Goal: Task Accomplishment & Management: Manage account settings

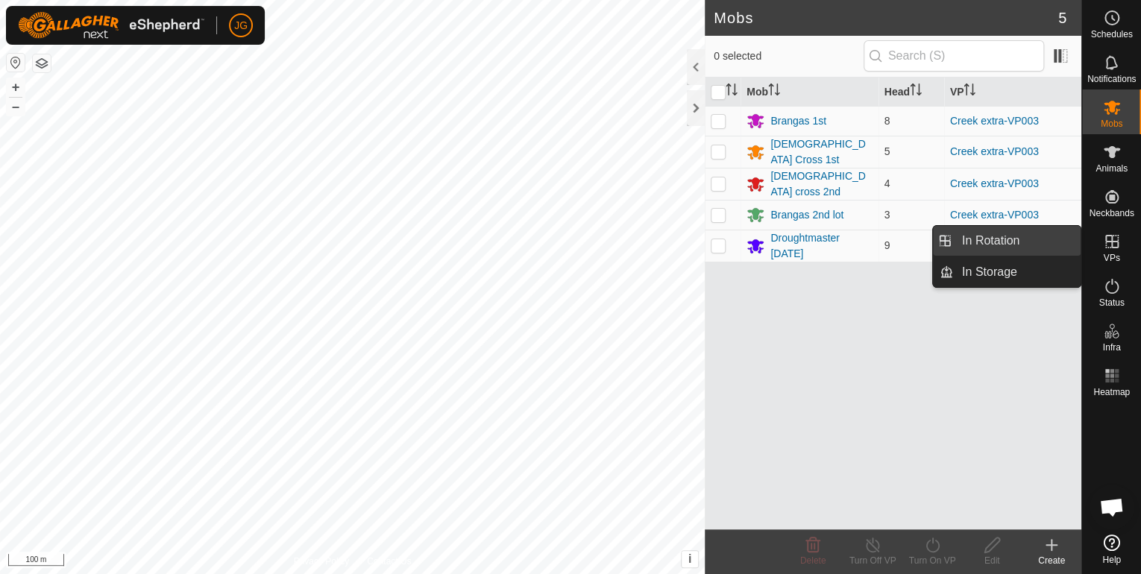
click at [997, 242] on link "In Rotation" at bounding box center [1017, 241] width 128 height 30
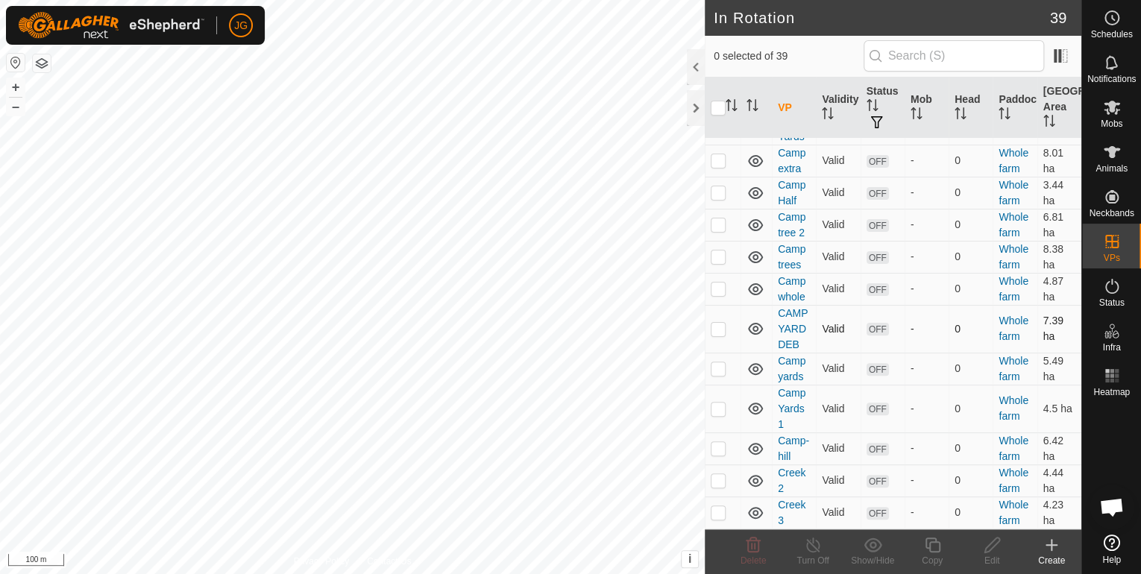
scroll to position [119, 0]
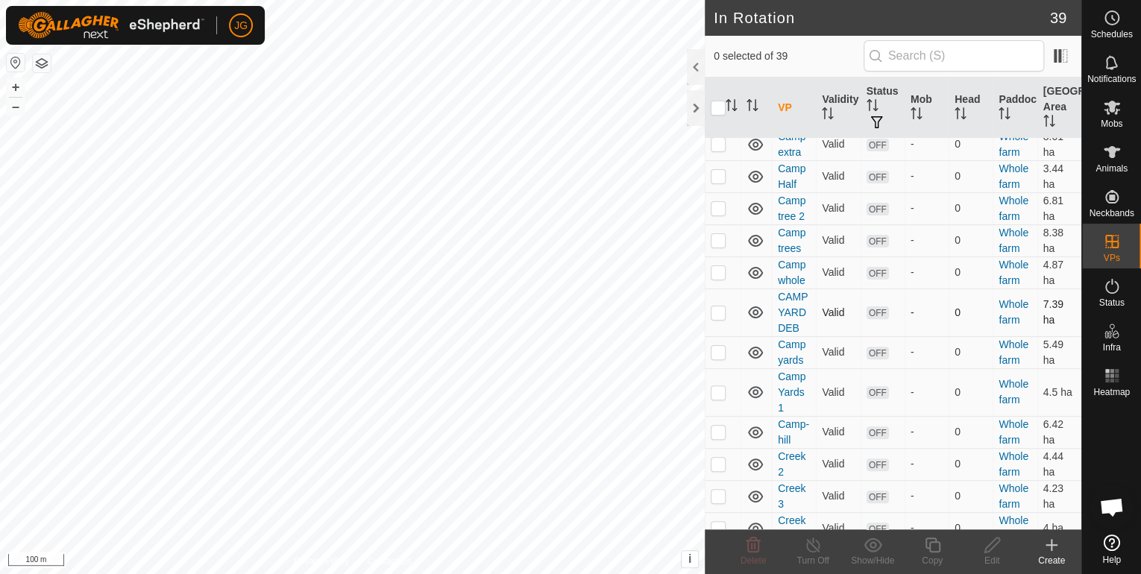
click at [717, 308] on p-checkbox at bounding box center [718, 312] width 15 height 12
checkbox input "false"
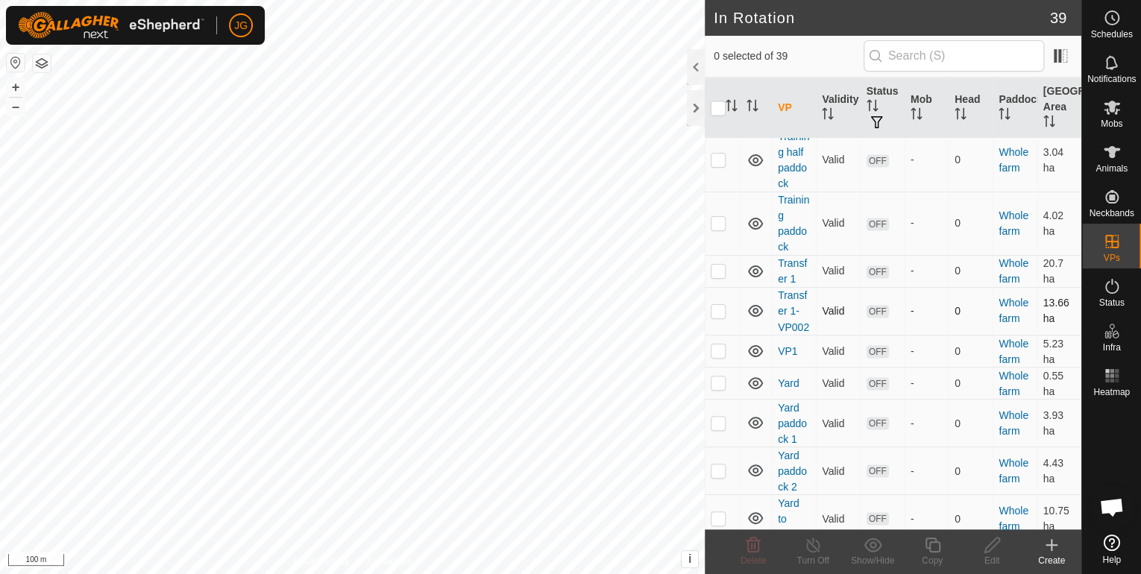
scroll to position [1193, 0]
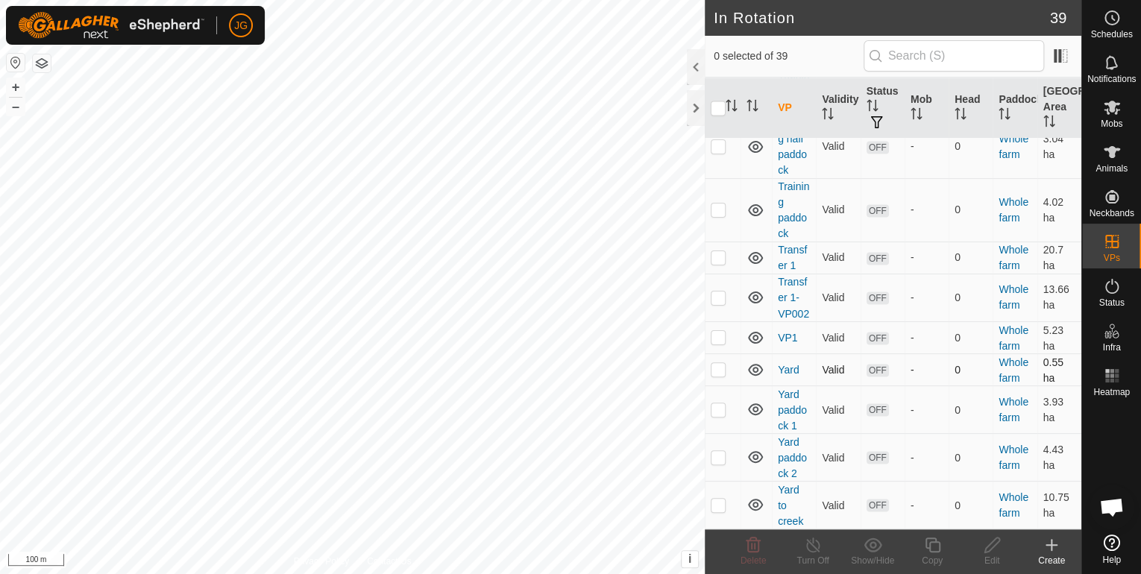
click at [722, 374] on p-checkbox at bounding box center [718, 369] width 15 height 12
click at [722, 373] on p-checkbox at bounding box center [718, 369] width 15 height 12
checkbox input "false"
click at [718, 409] on p-checkbox at bounding box center [718, 409] width 15 height 12
checkbox input "true"
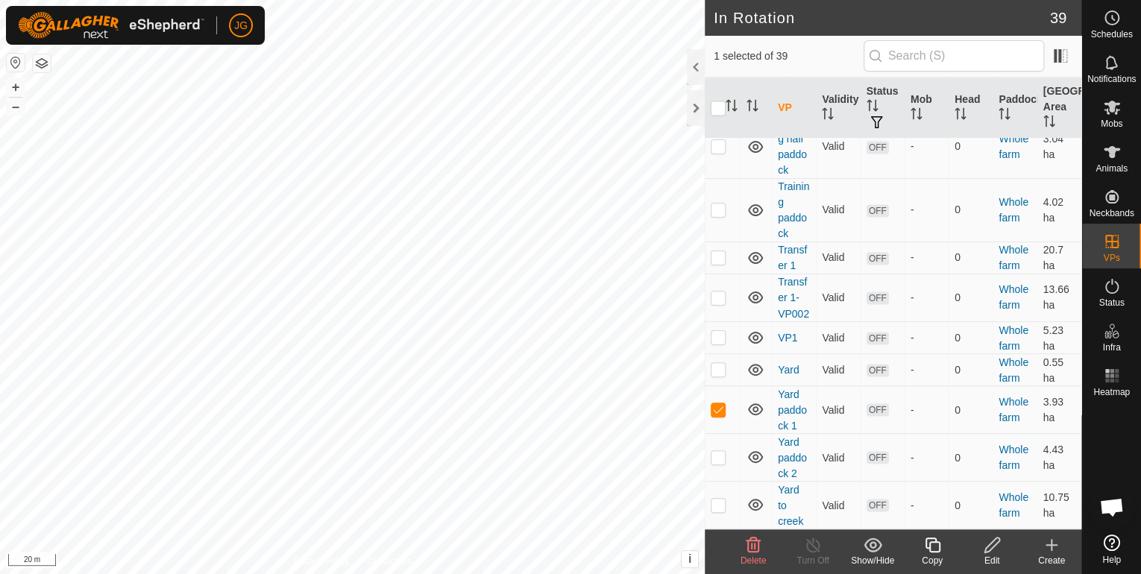
click at [984, 549] on icon at bounding box center [992, 545] width 19 height 18
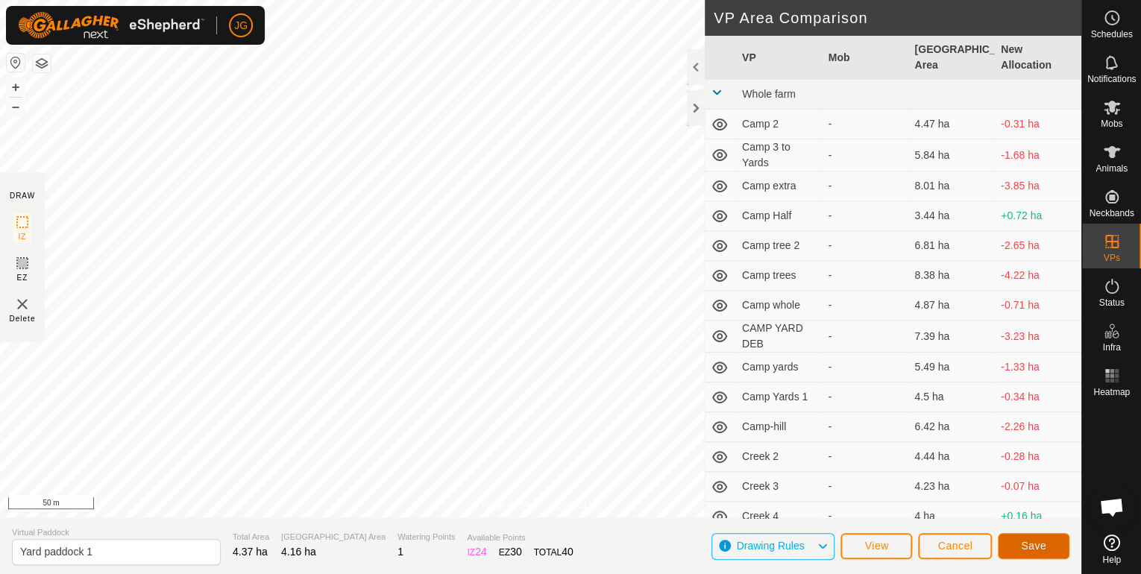
click at [1015, 549] on button "Save" at bounding box center [1034, 546] width 72 height 26
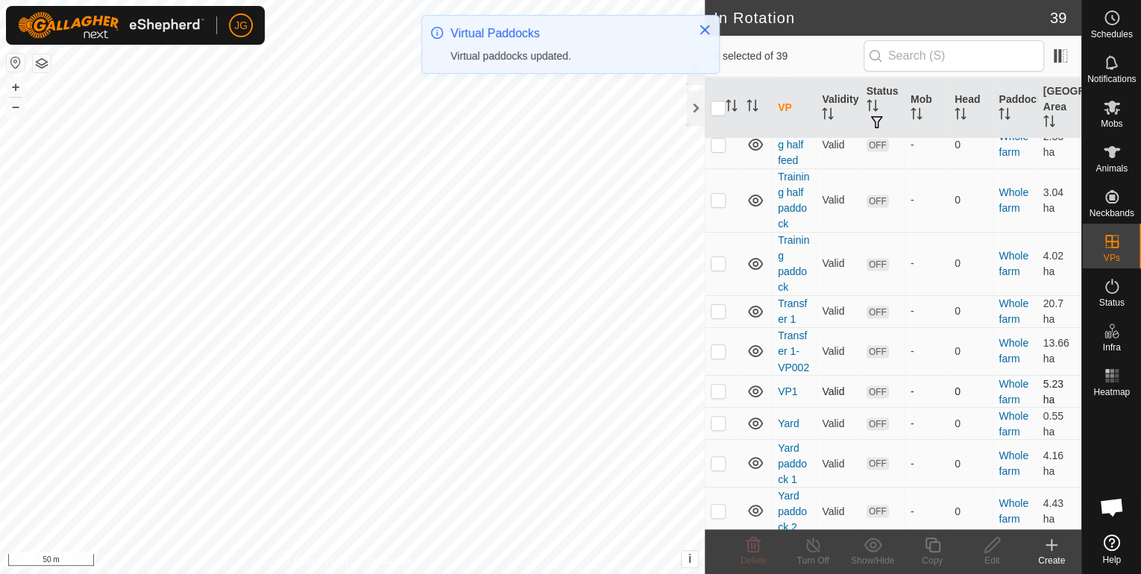
scroll to position [1196, 0]
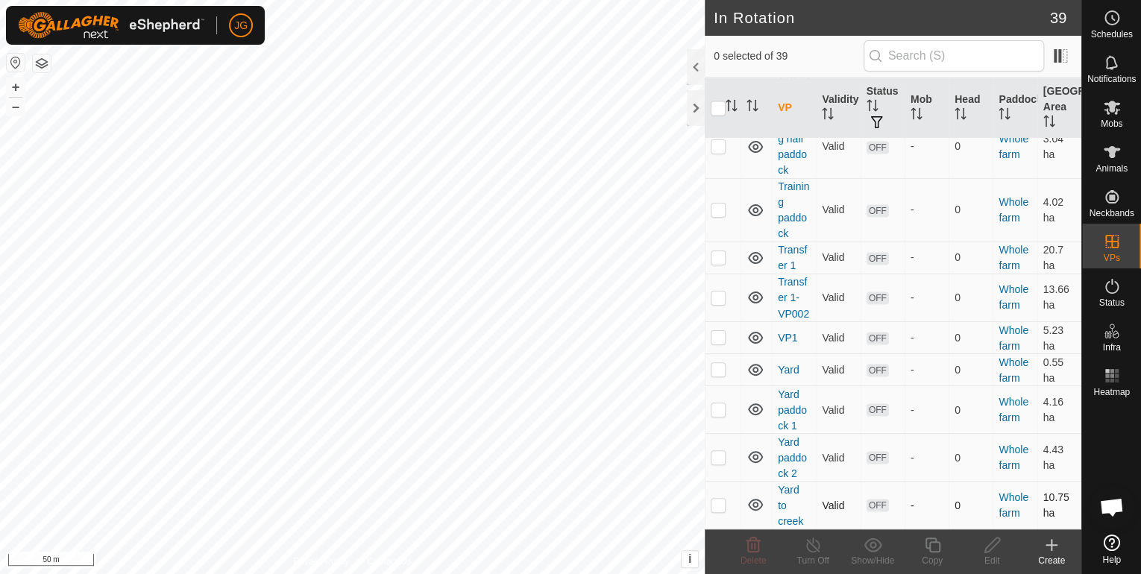
click at [714, 506] on p-checkbox at bounding box center [718, 505] width 15 height 12
click at [717, 499] on p-checkbox at bounding box center [718, 505] width 15 height 12
checkbox input "false"
click at [716, 459] on p-checkbox at bounding box center [718, 457] width 15 height 12
checkbox input "true"
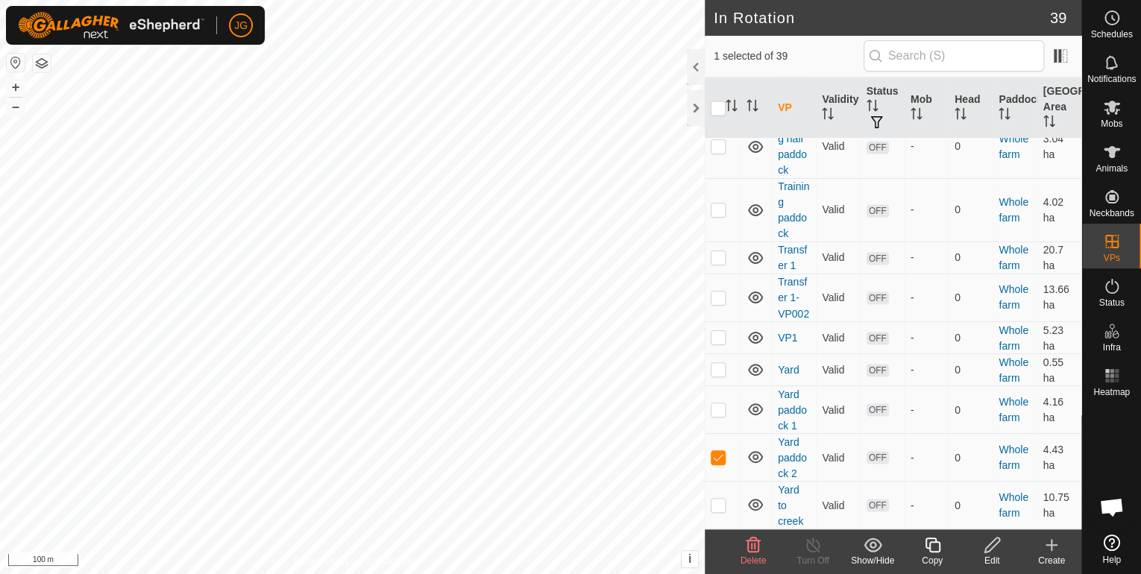
click at [989, 546] on icon at bounding box center [992, 545] width 19 height 18
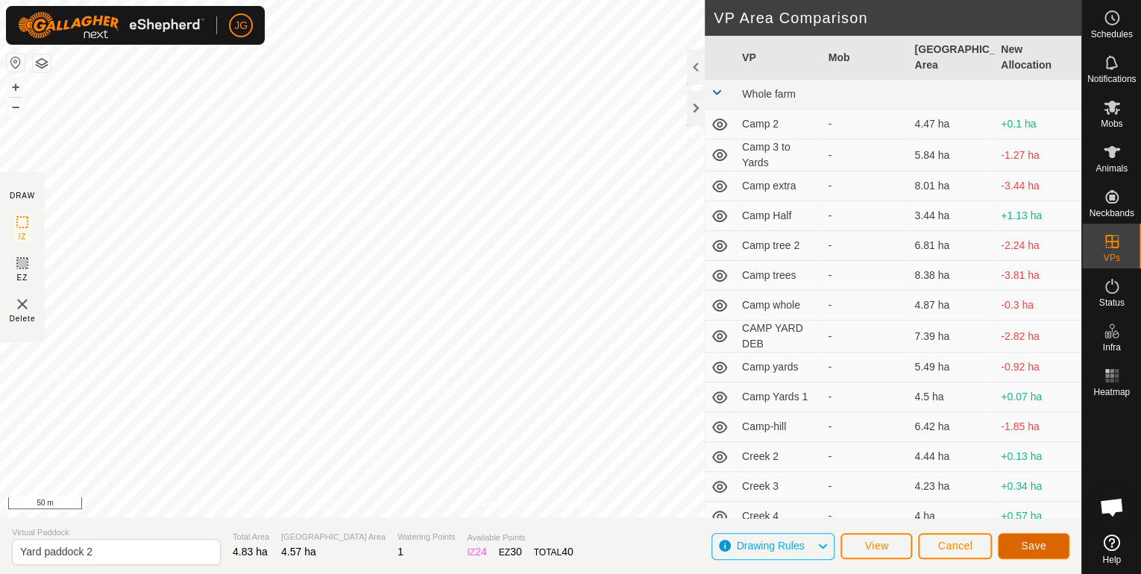
click at [1051, 550] on button "Save" at bounding box center [1034, 546] width 72 height 26
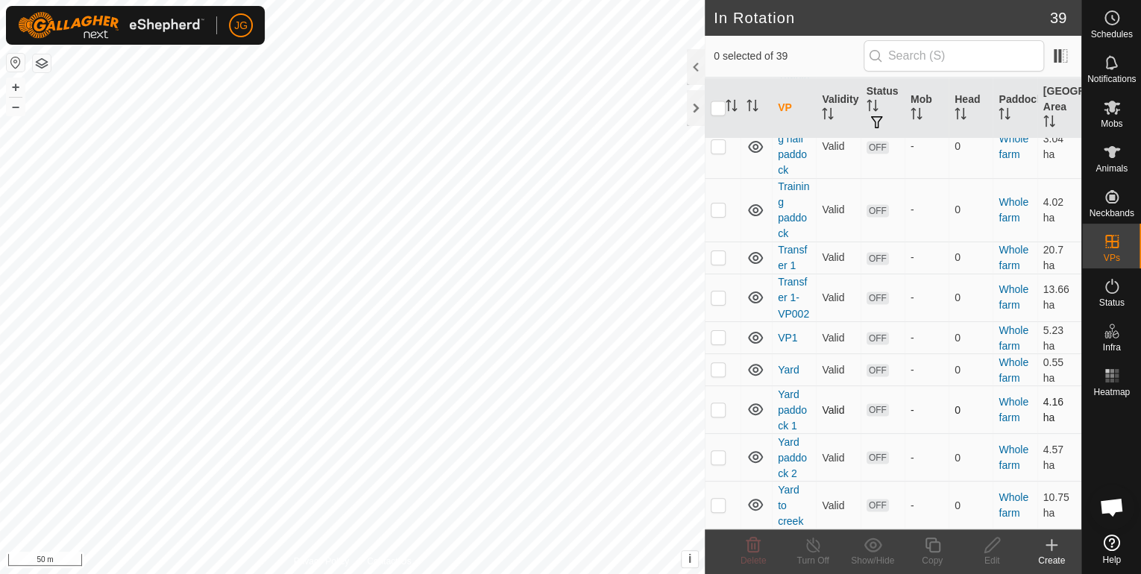
scroll to position [1196, 0]
click at [721, 368] on p-checkbox at bounding box center [718, 369] width 15 height 12
click at [719, 371] on p-checkbox at bounding box center [718, 369] width 15 height 12
checkbox input "false"
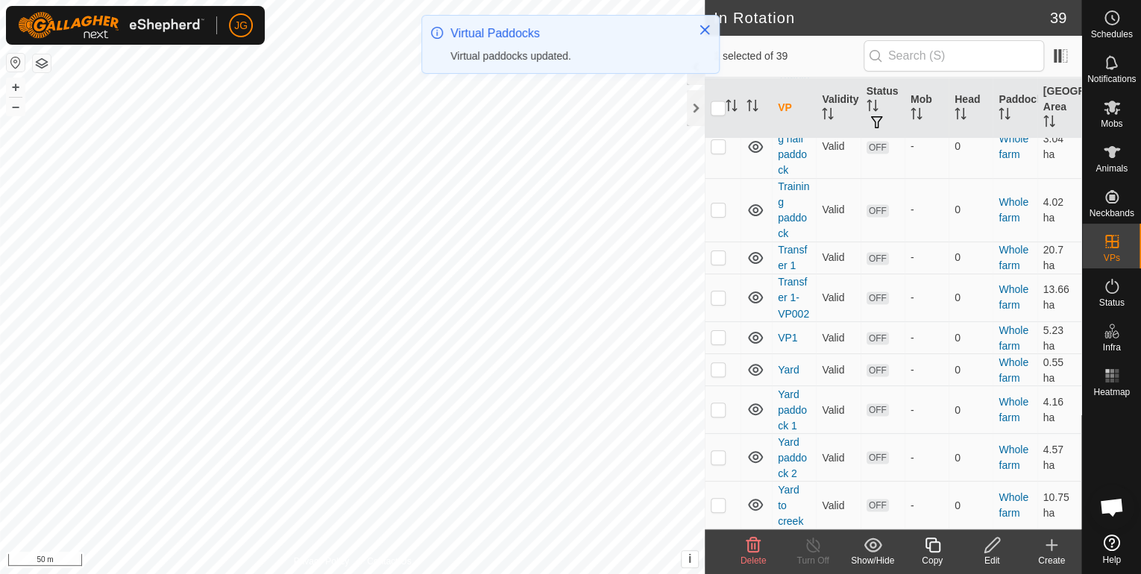
scroll to position [0, 0]
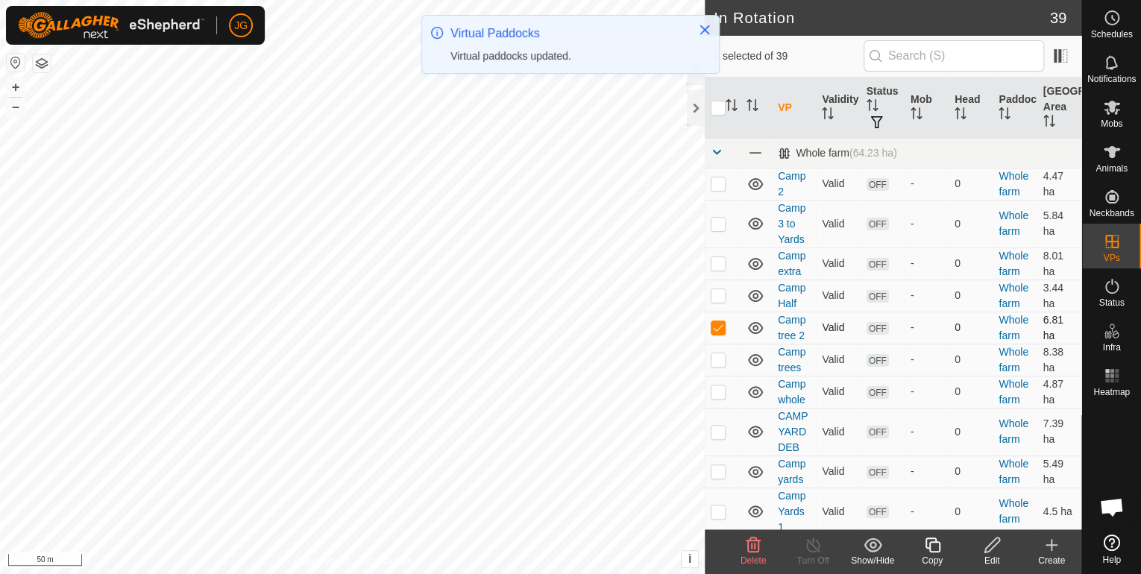
click at [717, 331] on p-checkbox at bounding box center [718, 327] width 15 height 12
checkbox input "false"
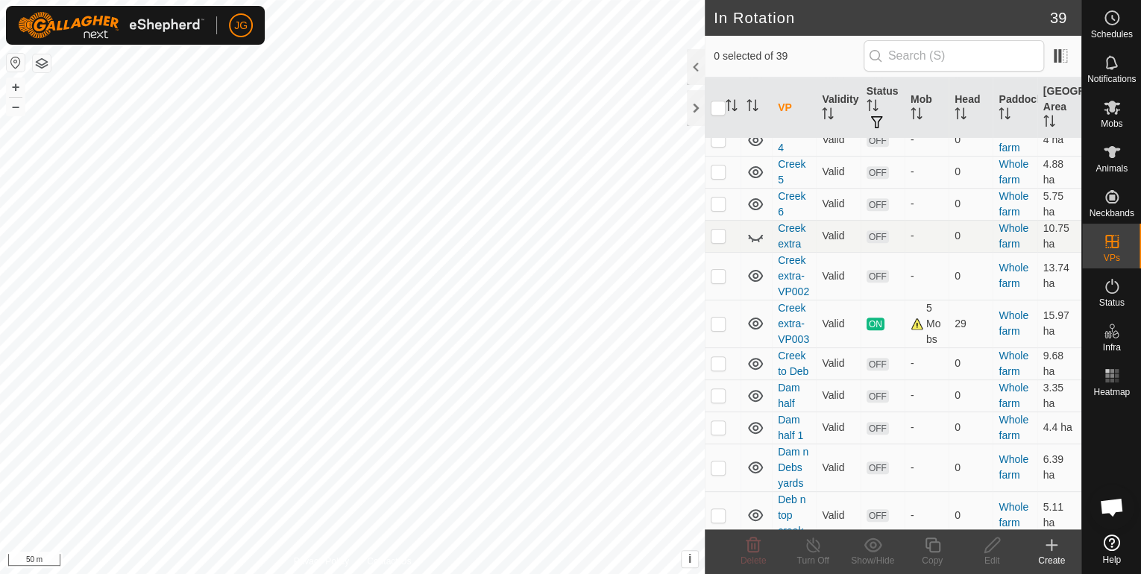
scroll to position [537, 0]
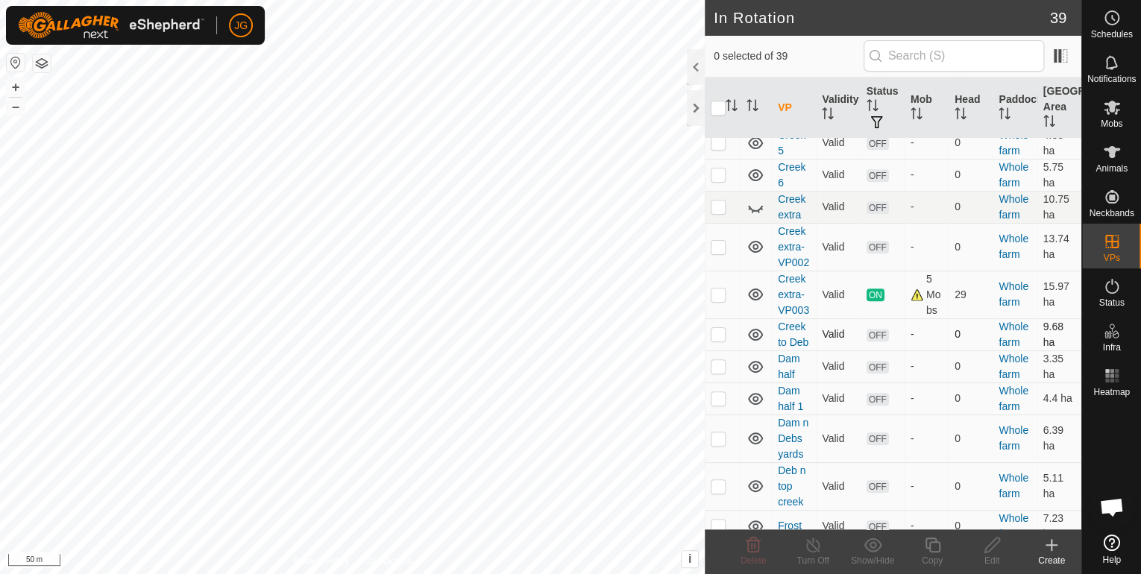
click at [722, 330] on p-checkbox at bounding box center [718, 334] width 15 height 12
checkbox input "true"
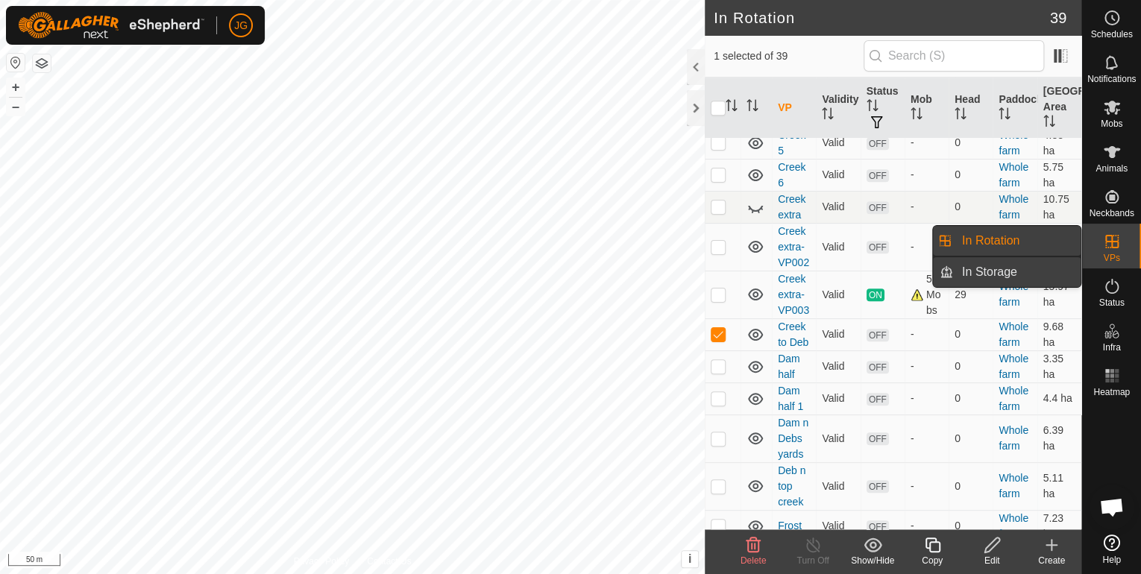
click at [972, 268] on link "In Storage" at bounding box center [1017, 272] width 128 height 30
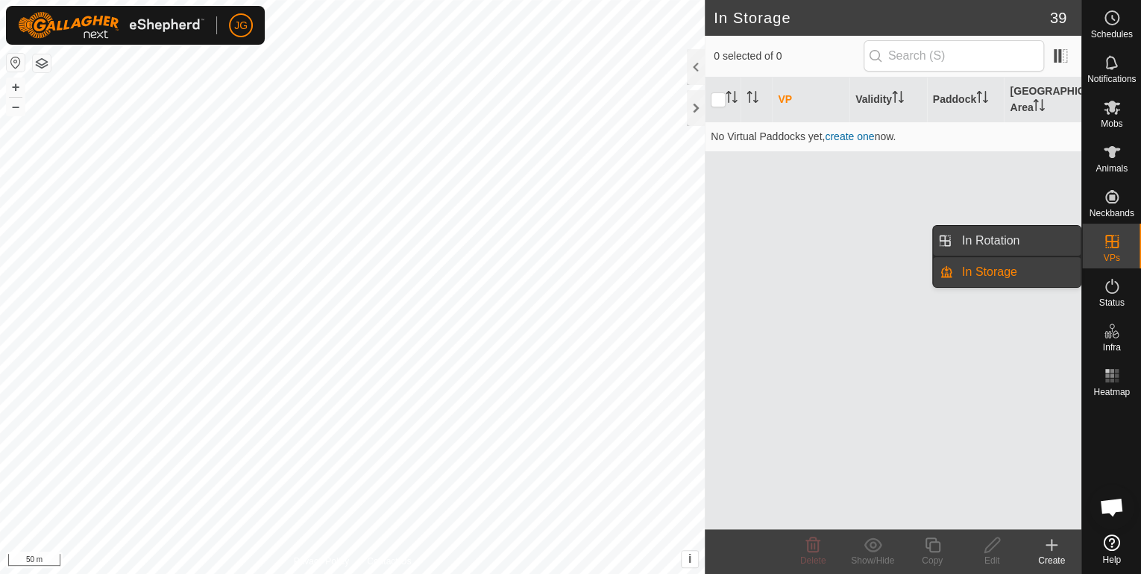
click at [972, 234] on link "In Rotation" at bounding box center [1017, 241] width 128 height 30
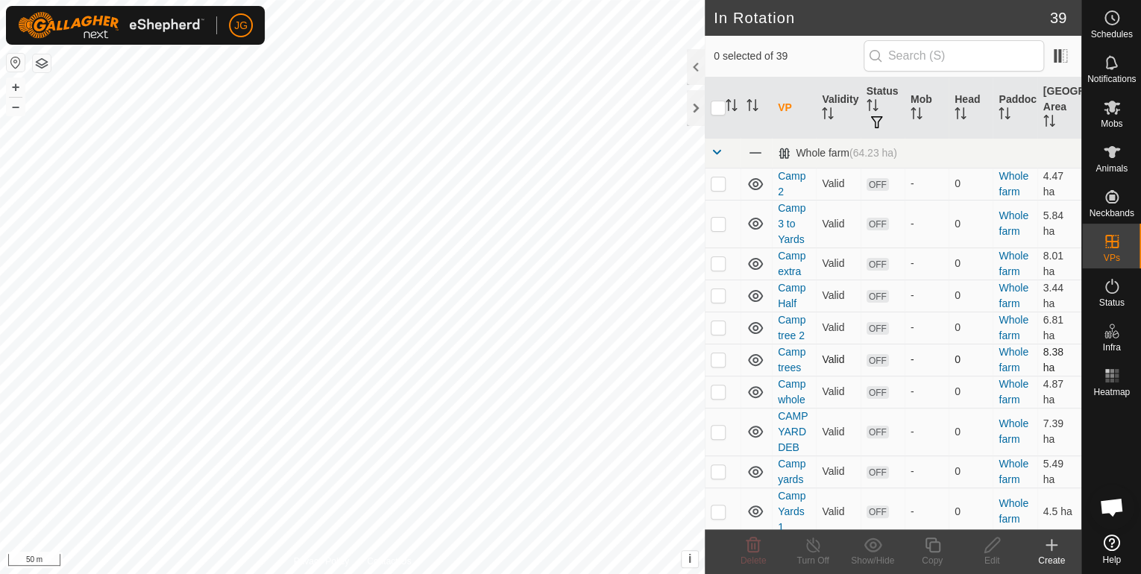
checkbox input "true"
checkbox input "false"
checkbox input "true"
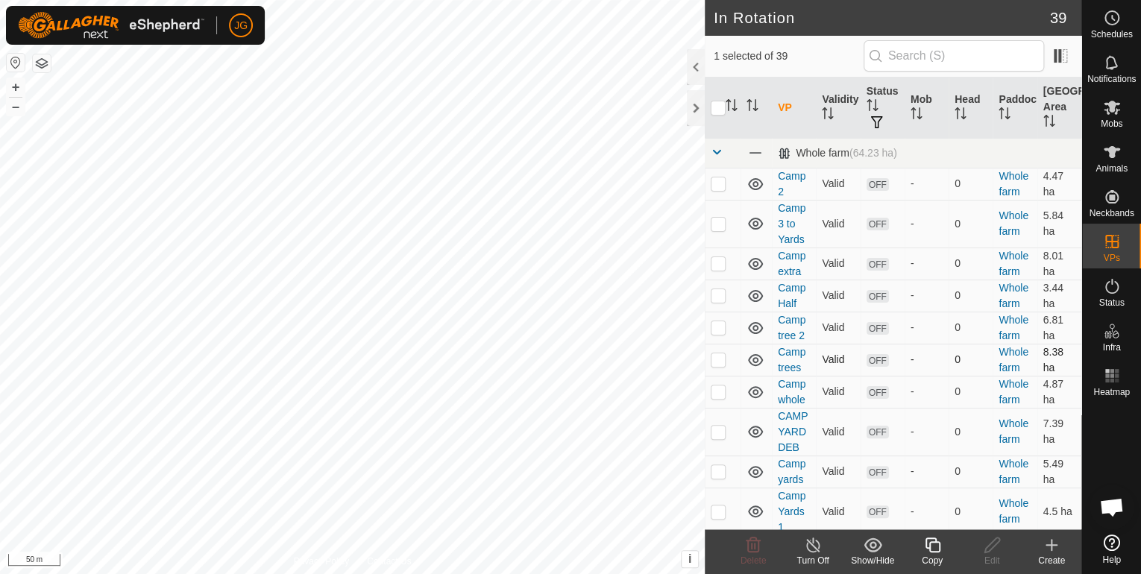
checkbox input "true"
checkbox input "false"
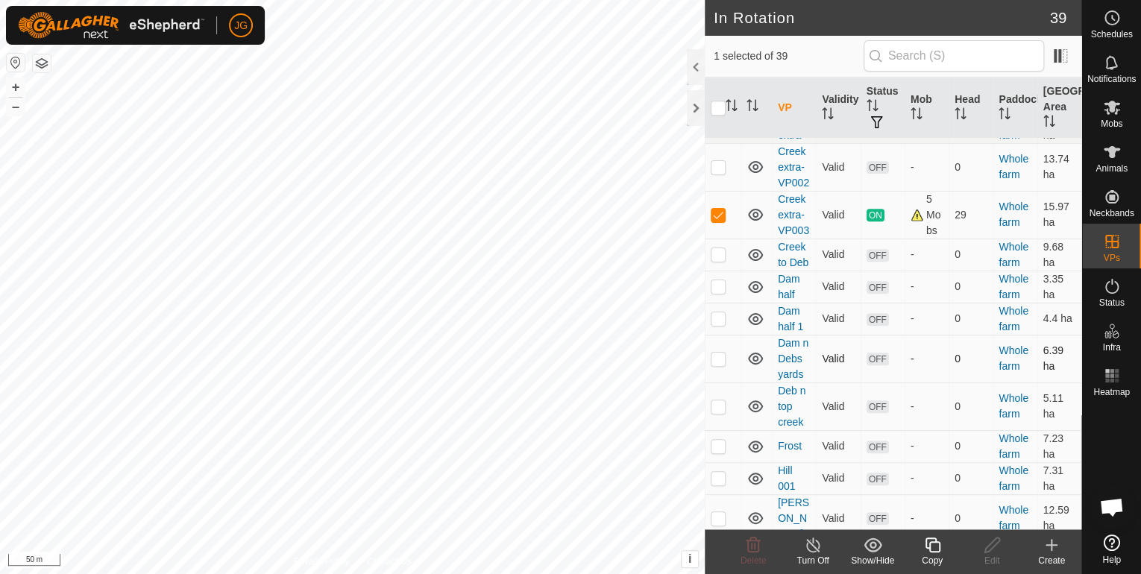
scroll to position [597, 0]
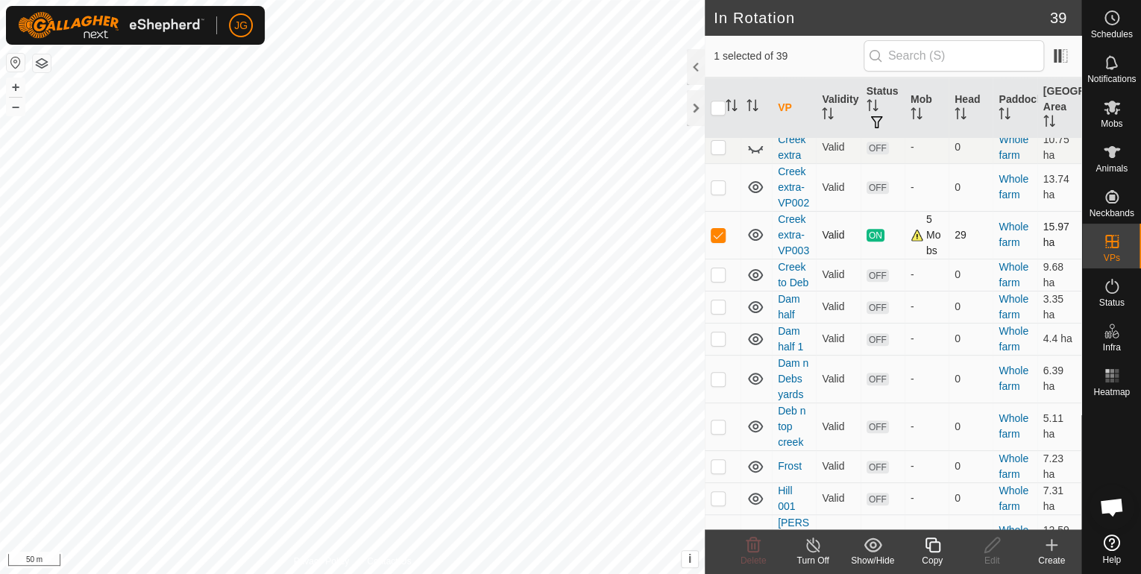
click at [720, 230] on p-checkbox at bounding box center [718, 235] width 15 height 12
checkbox input "false"
checkbox input "true"
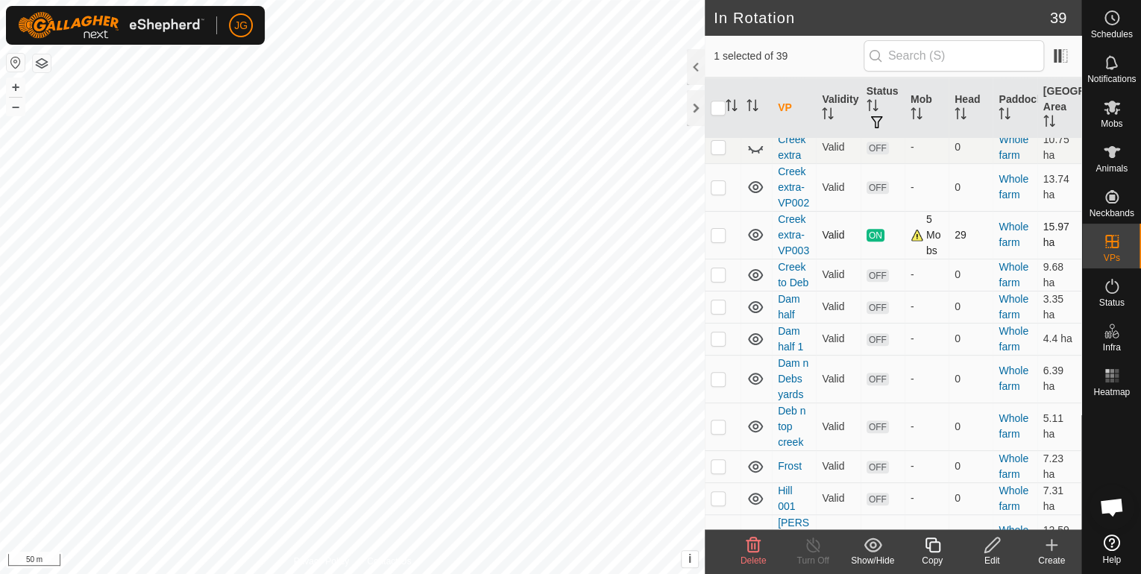
checkbox input "false"
checkbox input "true"
checkbox input "false"
click at [717, 229] on p-checkbox at bounding box center [718, 235] width 15 height 12
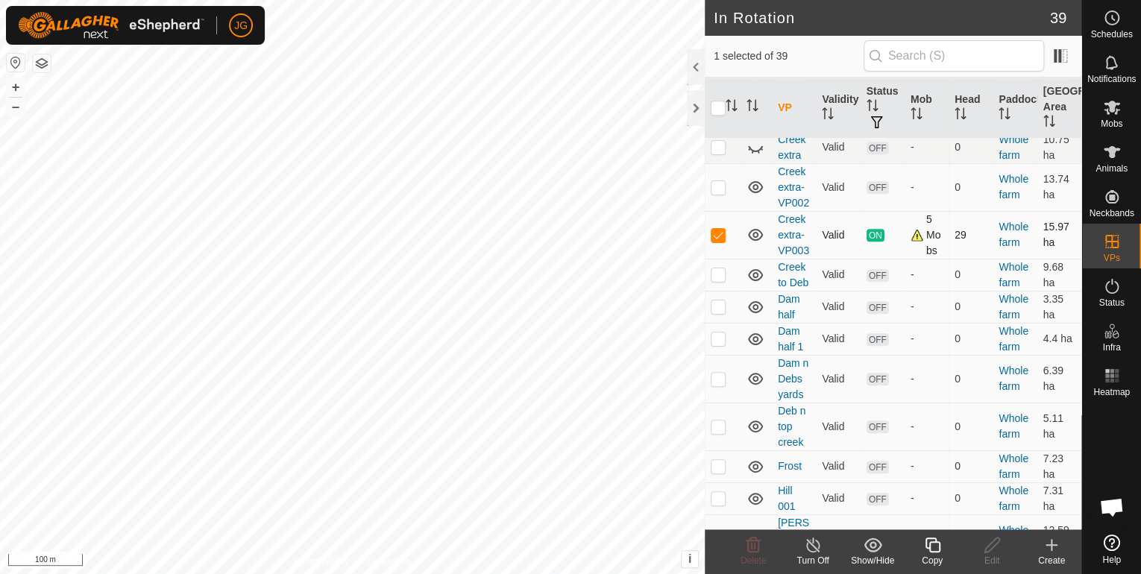
checkbox input "false"
